Goal: Transaction & Acquisition: Purchase product/service

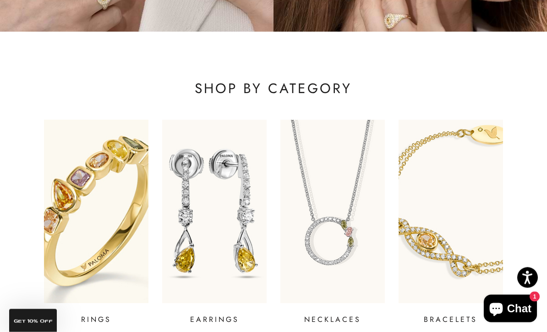
scroll to position [223, 0]
click at [120, 279] on img at bounding box center [96, 211] width 125 height 220
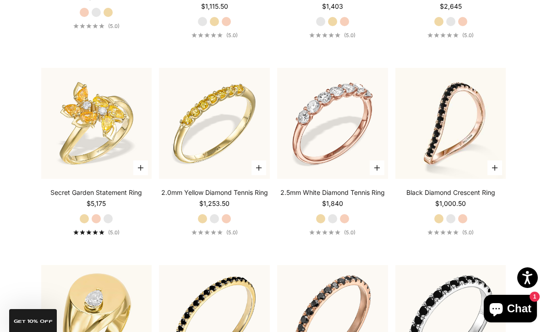
scroll to position [2622, 0]
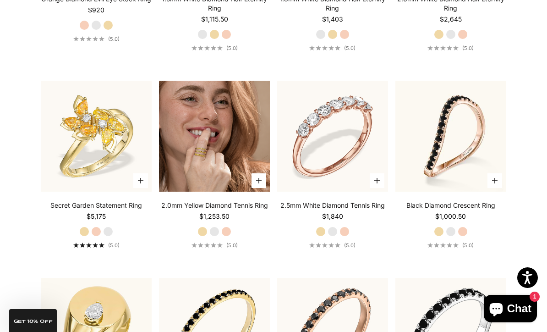
click at [243, 184] on img at bounding box center [214, 136] width 111 height 111
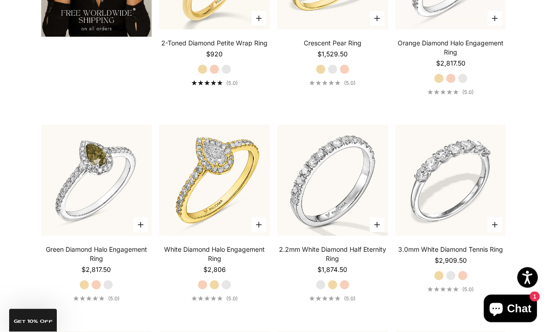
scroll to position [1557, 0]
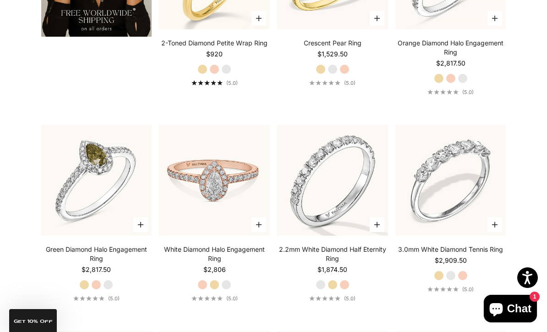
click at [235, 229] on img at bounding box center [214, 180] width 111 height 111
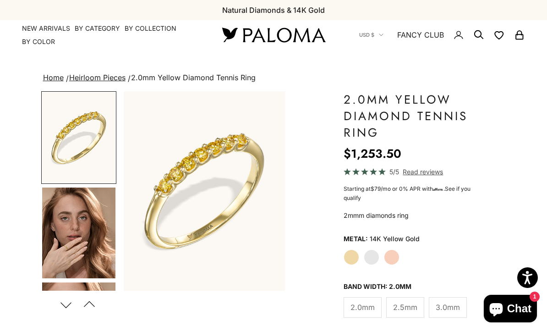
click at [93, 245] on img "Go to item 4" at bounding box center [78, 232] width 73 height 91
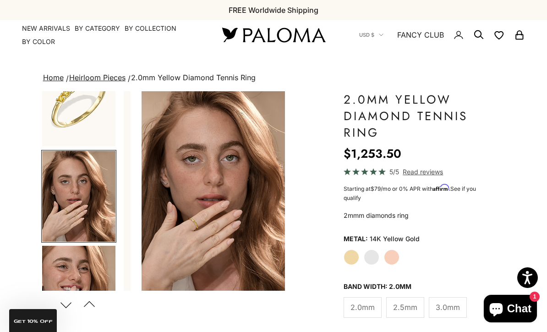
scroll to position [0, 172]
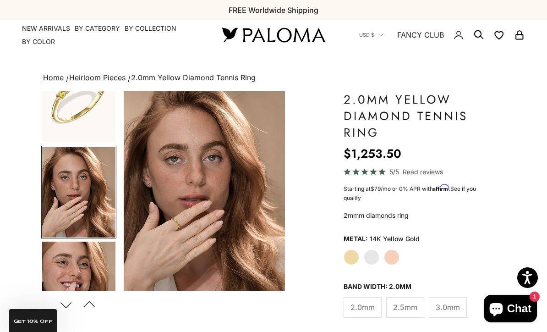
click at [94, 276] on img "Go to item 5" at bounding box center [78, 286] width 73 height 91
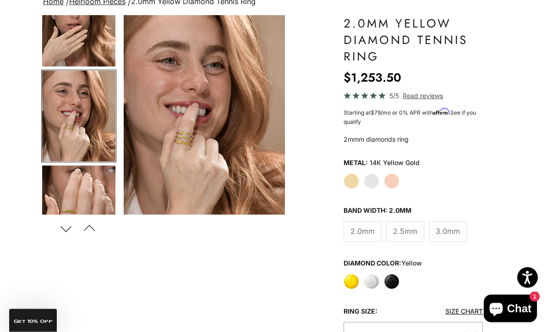
scroll to position [0, 0]
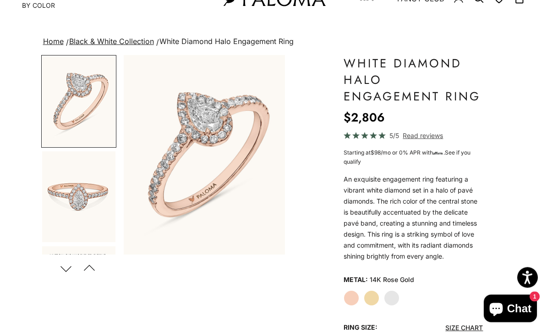
scroll to position [47, 0]
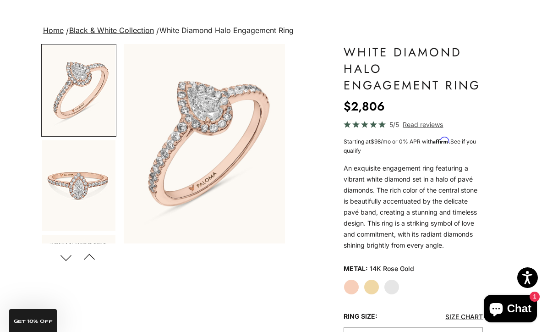
click at [373, 291] on label "Yellow Gold" at bounding box center [372, 287] width 16 height 16
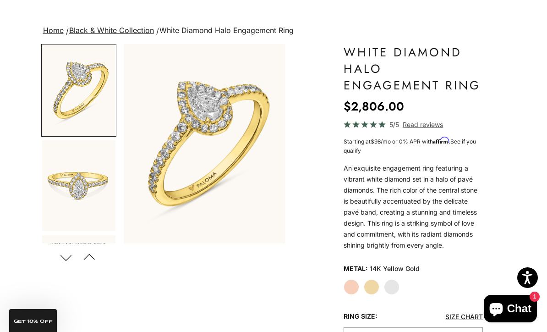
click at [72, 258] on button "Next" at bounding box center [66, 257] width 21 height 21
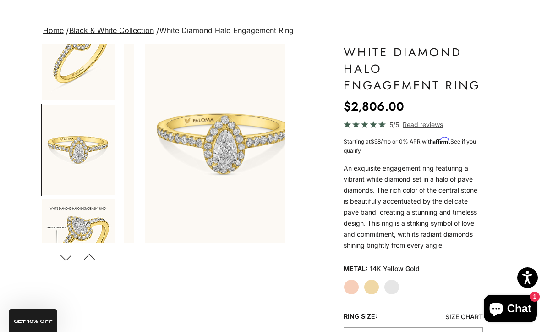
scroll to position [0, 172]
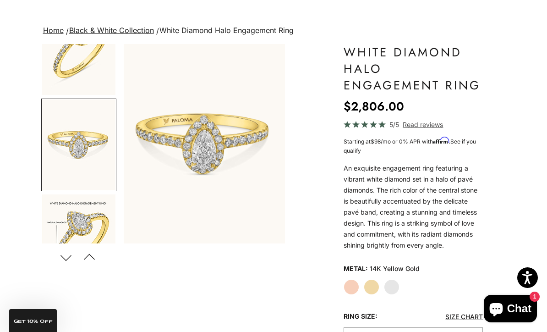
click at [72, 258] on button "Next" at bounding box center [66, 257] width 21 height 21
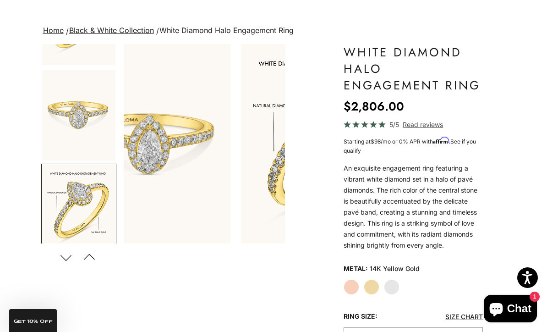
scroll to position [0, 345]
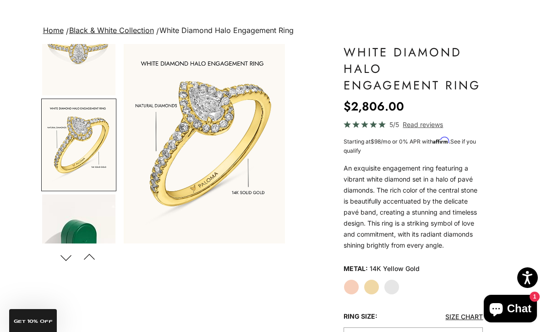
click at [72, 254] on button "Next" at bounding box center [66, 257] width 21 height 21
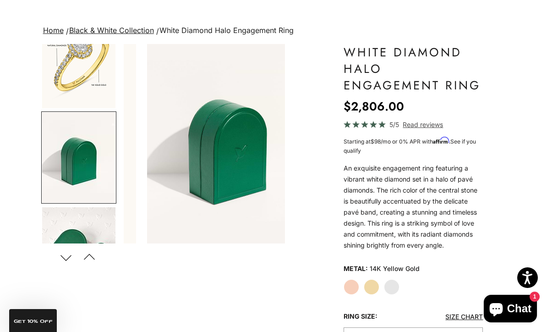
scroll to position [230, 0]
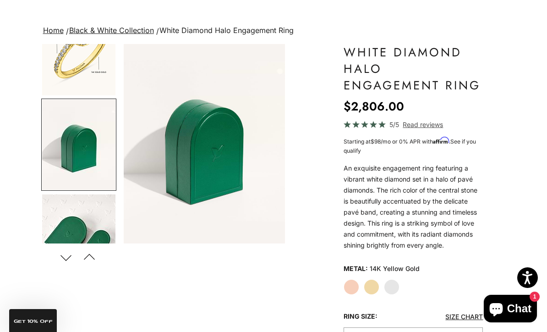
click at [72, 254] on button "Next" at bounding box center [66, 257] width 21 height 21
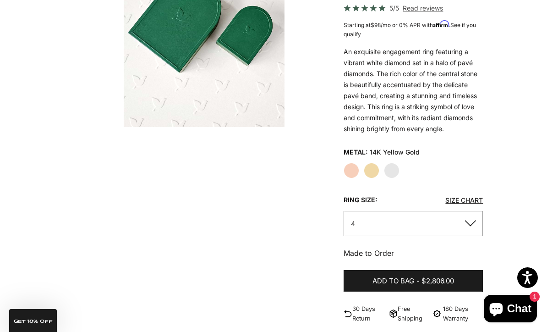
scroll to position [133, 0]
